Goal: Information Seeking & Learning: Learn about a topic

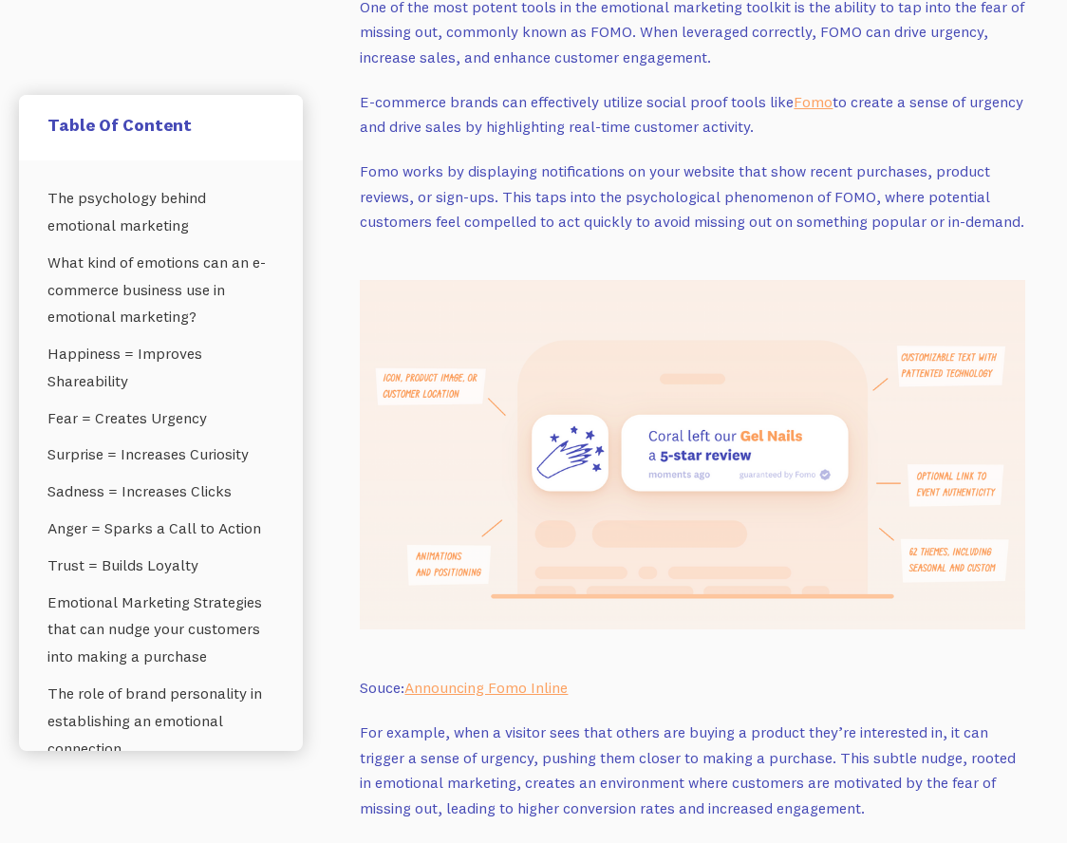
scroll to position [8733, 0]
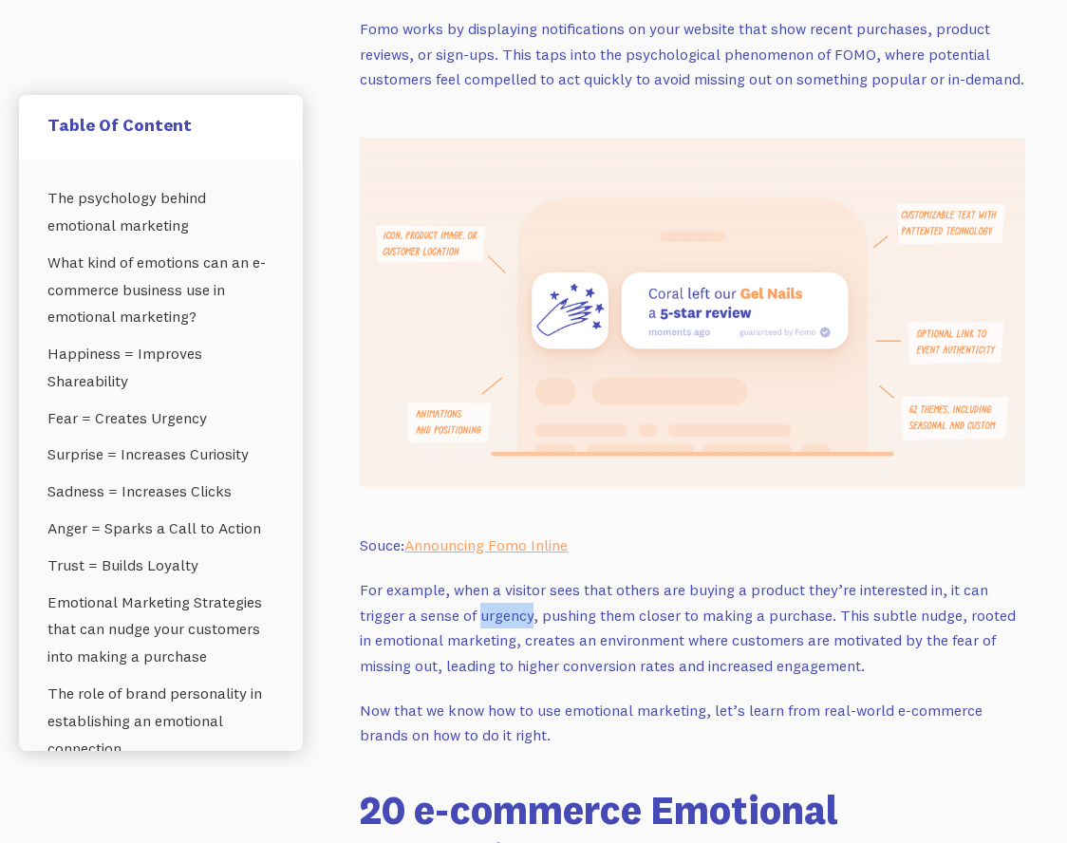
drag, startPoint x: 531, startPoint y: 539, endPoint x: 480, endPoint y: 540, distance: 50.3
click at [480, 577] on p "For example, when a visitor sees that others are buying a product they’re inter…" at bounding box center [692, 628] width 665 height 102
copy p "urgency"
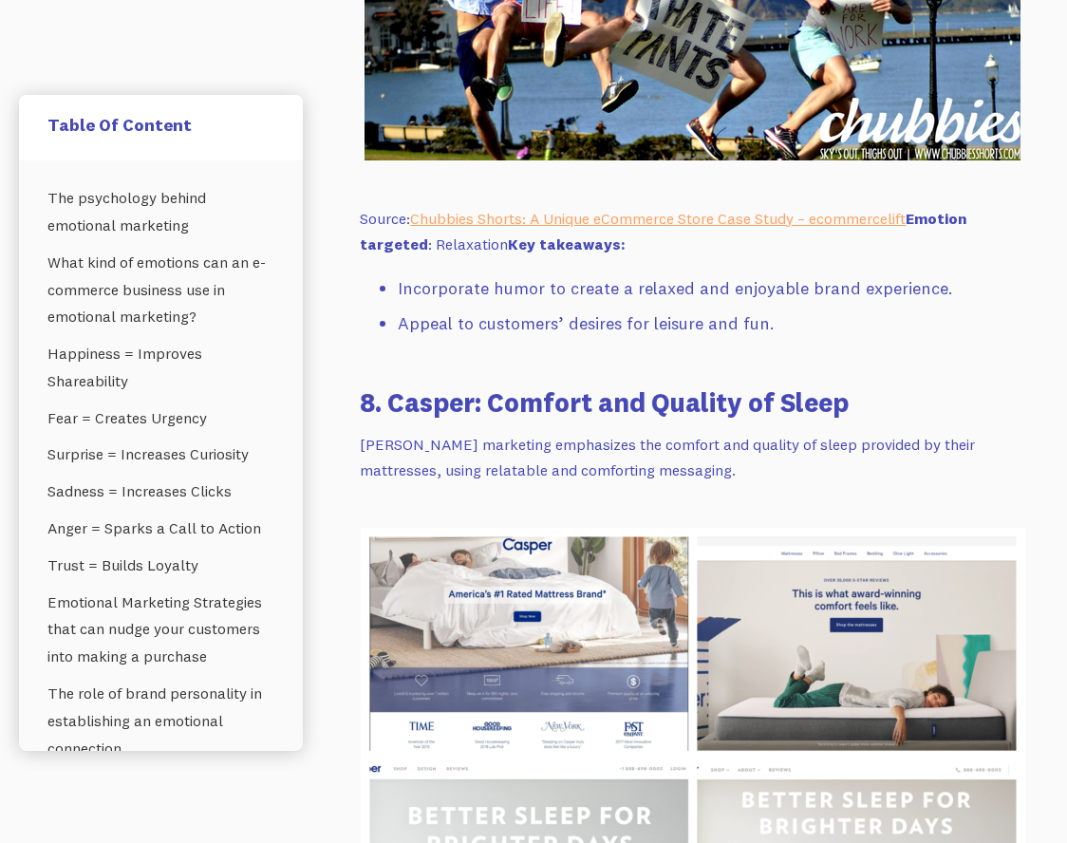
scroll to position [14524, 0]
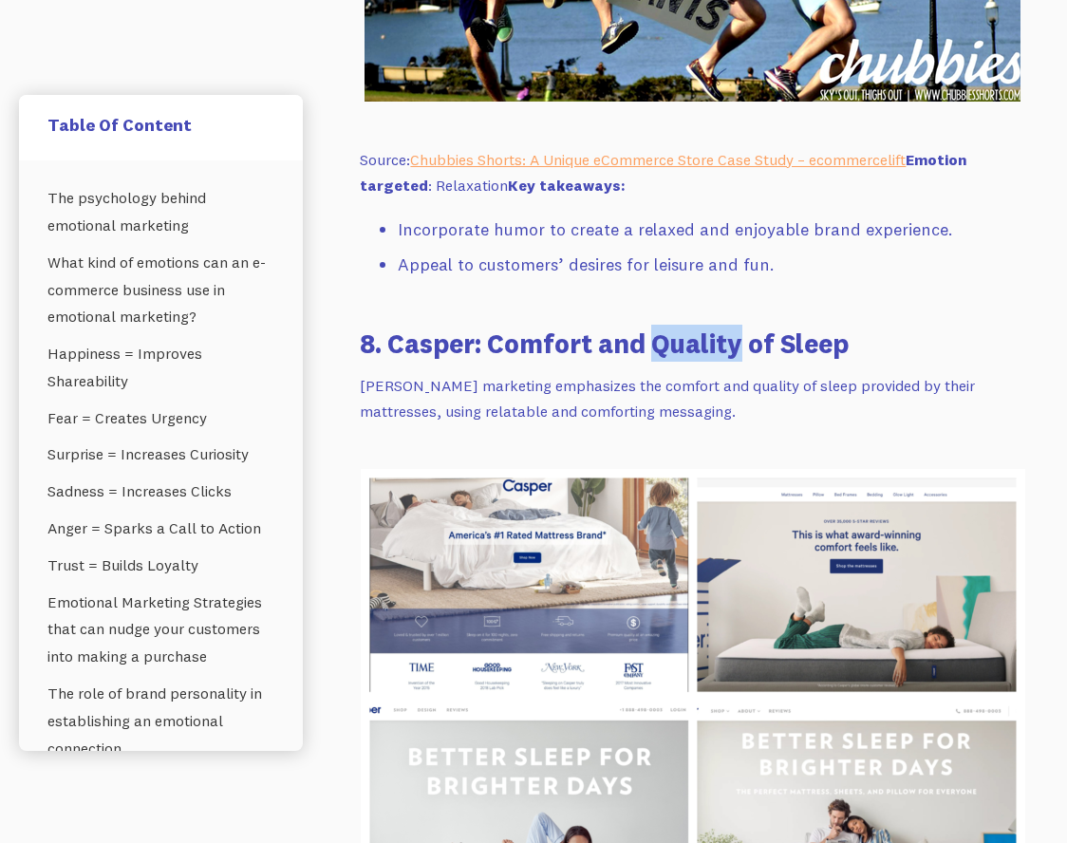
drag, startPoint x: 650, startPoint y: 268, endPoint x: 740, endPoint y: 274, distance: 90.4
click at [740, 325] on h3 "8. Casper: Comfort and Quality of Sleep" at bounding box center [692, 343] width 665 height 37
drag, startPoint x: 739, startPoint y: 274, endPoint x: 720, endPoint y: 271, distance: 19.4
copy h3 "Quality"
click at [795, 373] on p "[PERSON_NAME] marketing emphasizes the comfort and quality of sleep provided by…" at bounding box center [692, 398] width 665 height 50
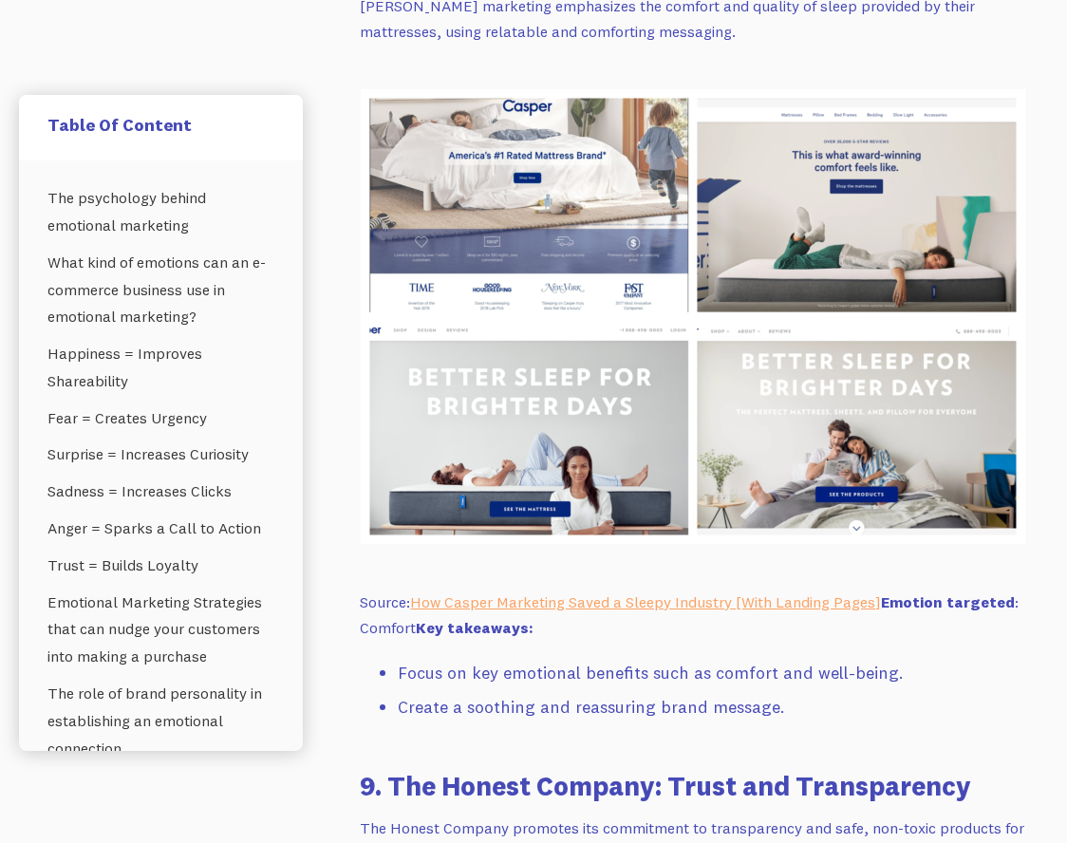
scroll to position [14998, 0]
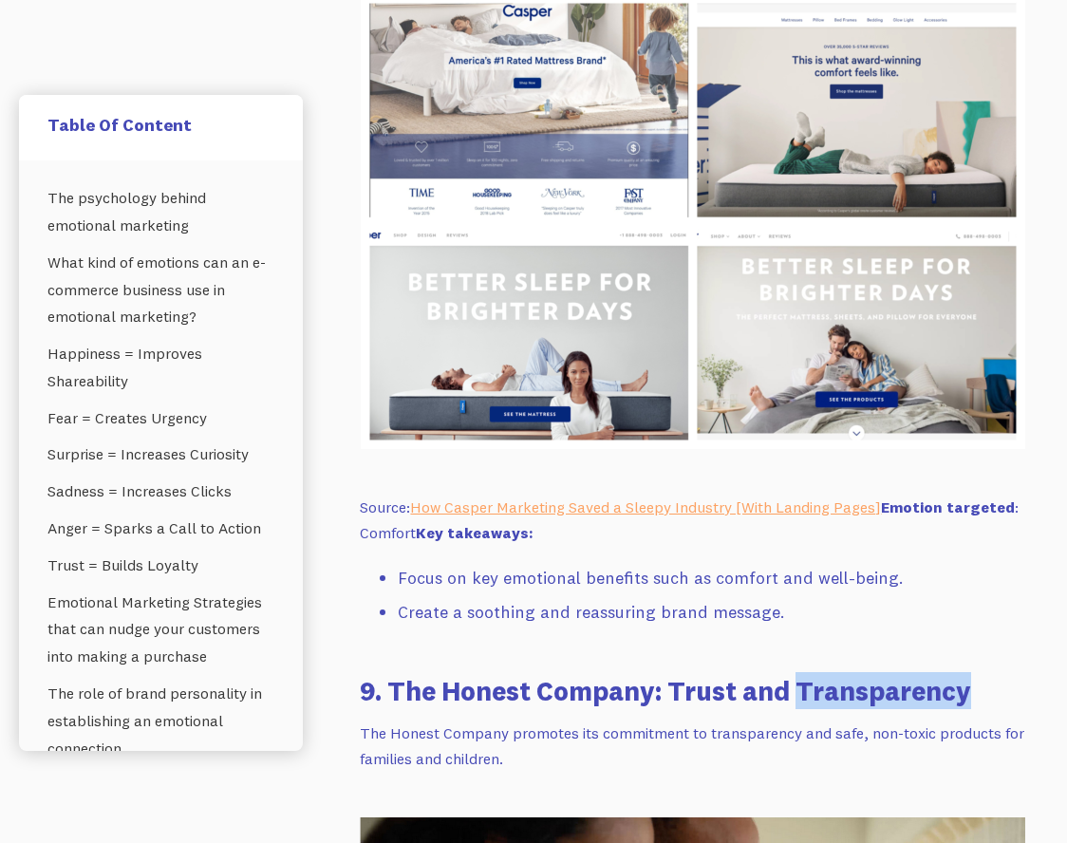
drag, startPoint x: 793, startPoint y: 613, endPoint x: 961, endPoint y: 627, distance: 168.5
click at [961, 672] on h3 "9. The Honest Company: Trust and Transparency" at bounding box center [692, 690] width 665 height 37
drag, startPoint x: 961, startPoint y: 627, endPoint x: 942, endPoint y: 623, distance: 19.4
copy h3 "Transparency"
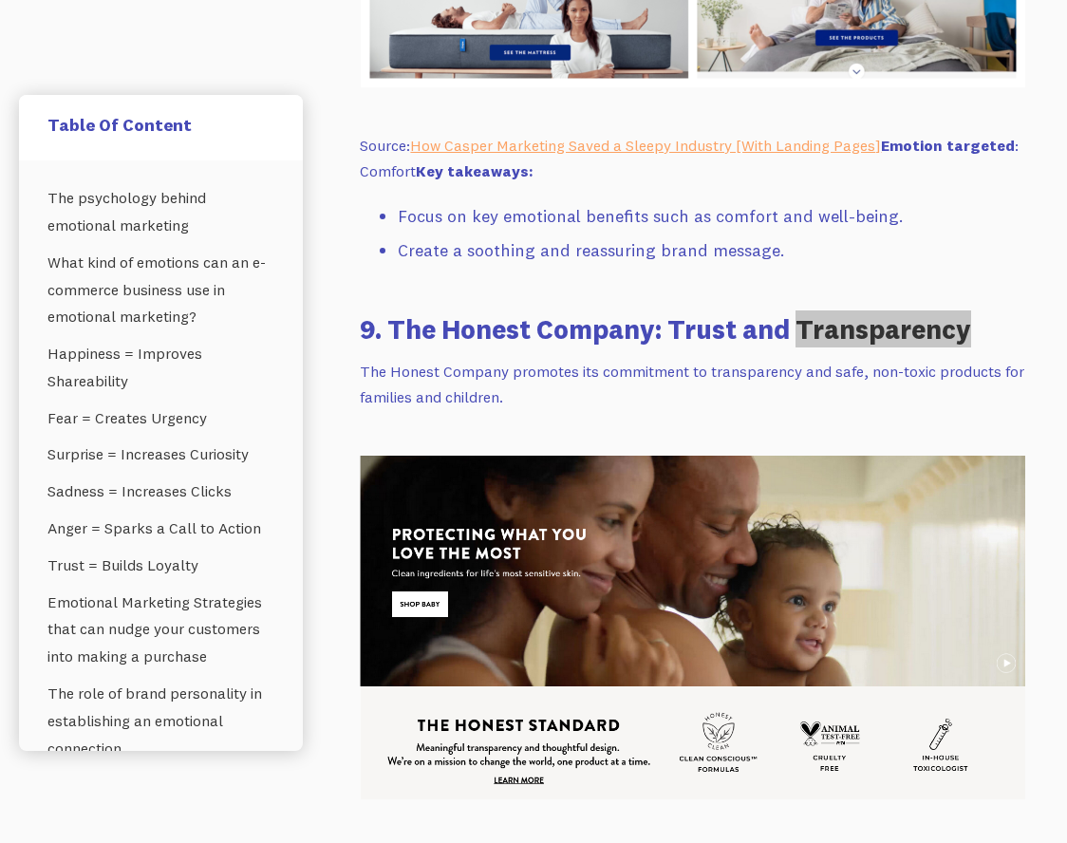
scroll to position [15378, 0]
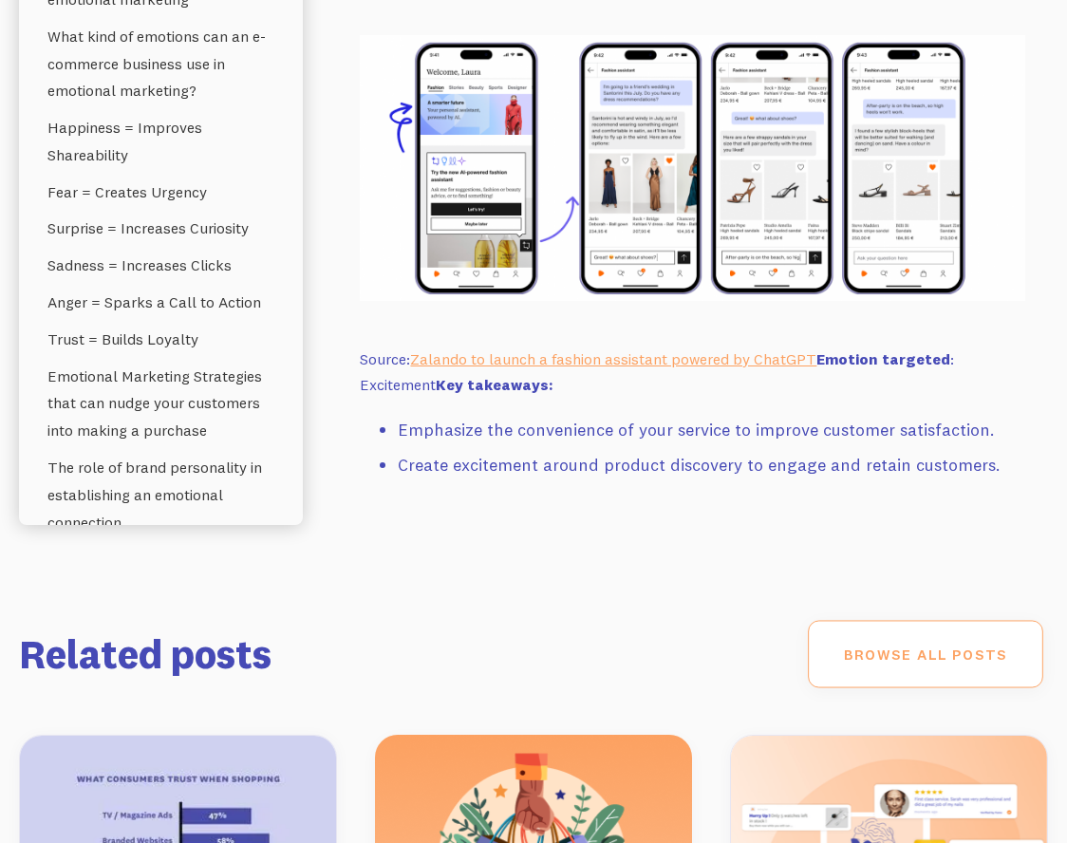
scroll to position [24111, 0]
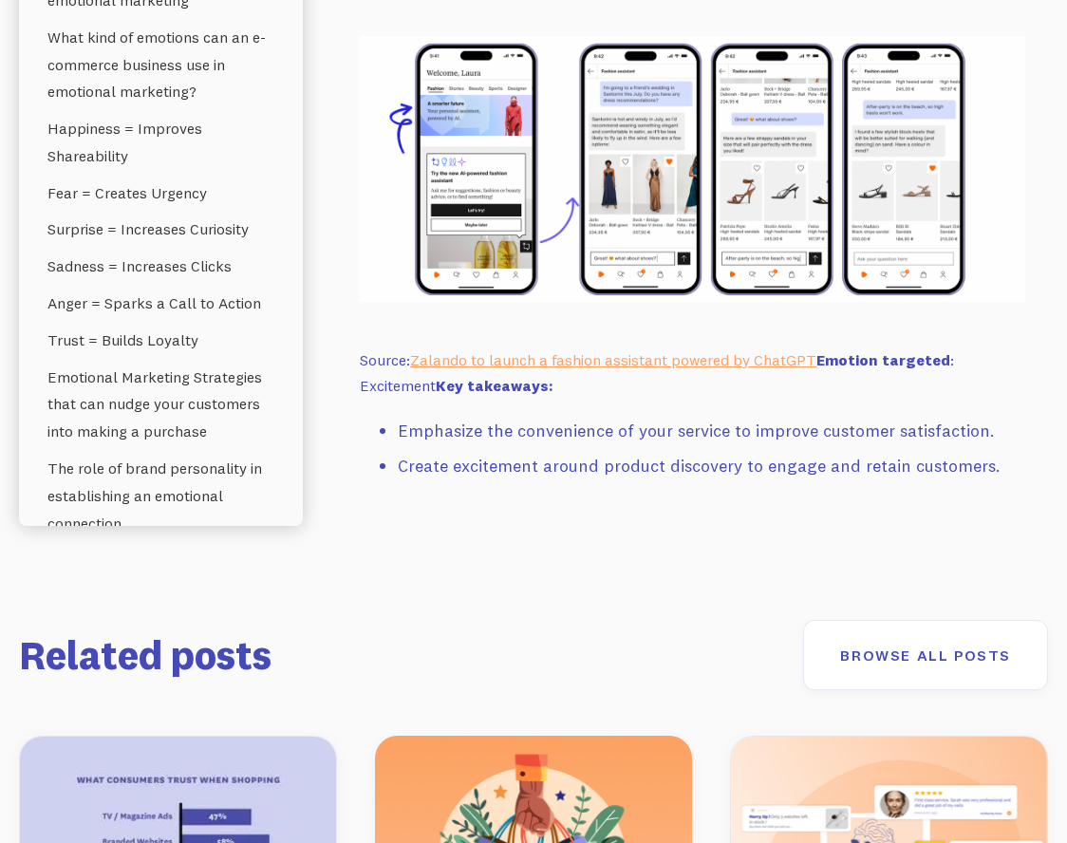
click at [559, 620] on div "Related posts Browse all posts" at bounding box center [533, 655] width 1029 height 70
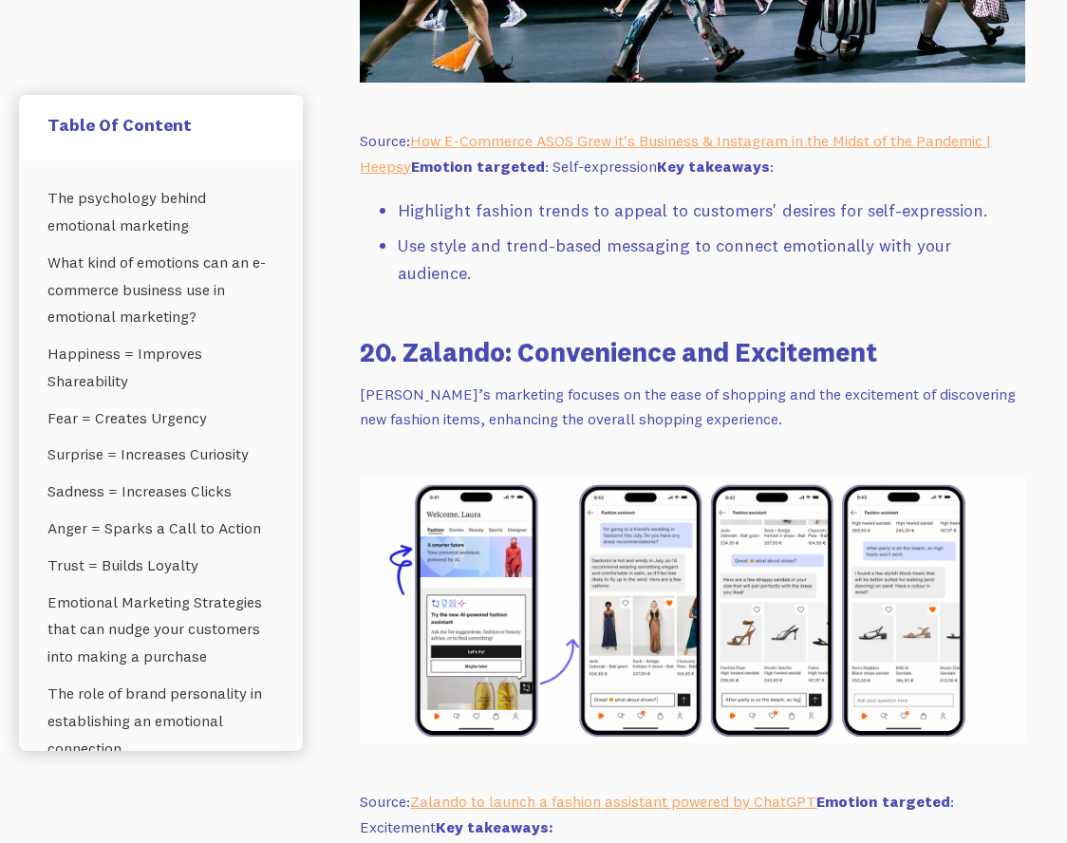
scroll to position [23636, 0]
